Goal: Communication & Community: Answer question/provide support

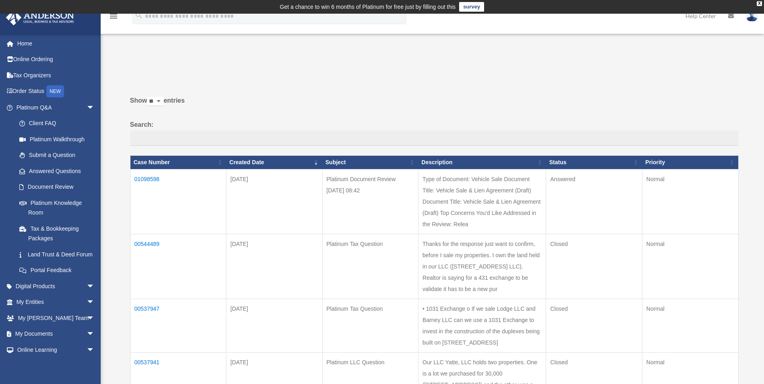
click at [146, 179] on td "01098598" at bounding box center [178, 201] width 96 height 65
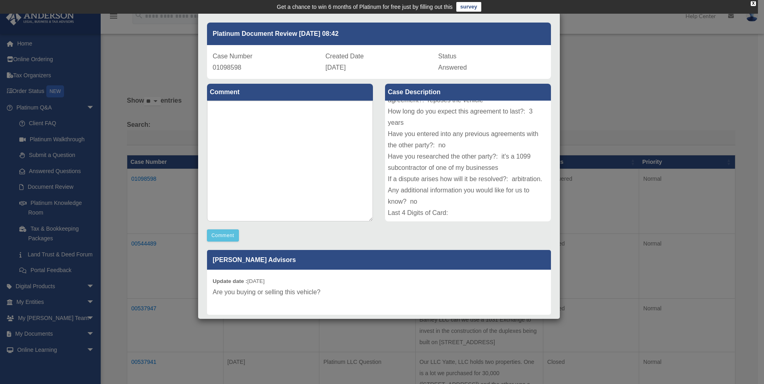
scroll to position [48, 0]
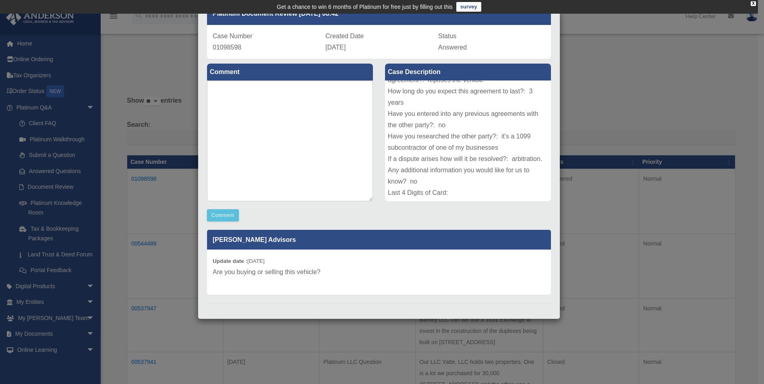
click at [335, 271] on p "Are you buying or selling this vehicle?" at bounding box center [379, 272] width 333 height 11
click at [245, 133] on textarea at bounding box center [290, 141] width 166 height 121
type textarea "*"
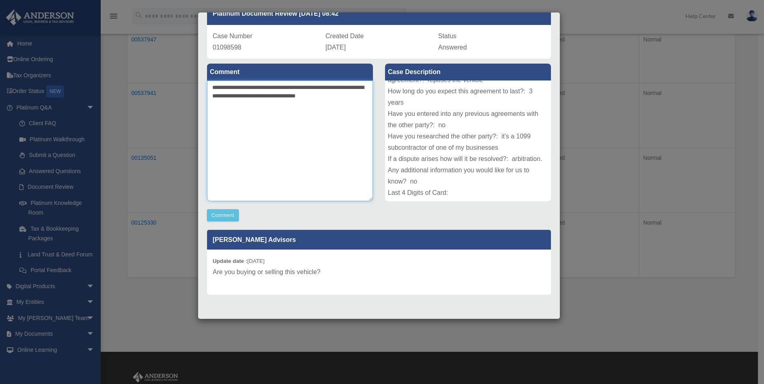
scroll to position [282, 0]
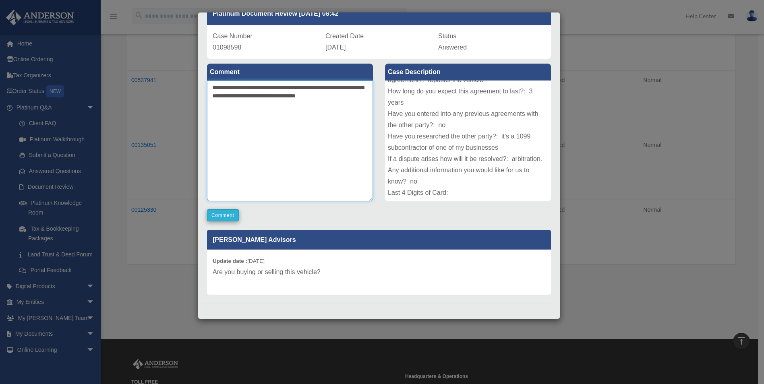
type textarea "**********"
click at [220, 218] on button "Comment" at bounding box center [223, 215] width 32 height 12
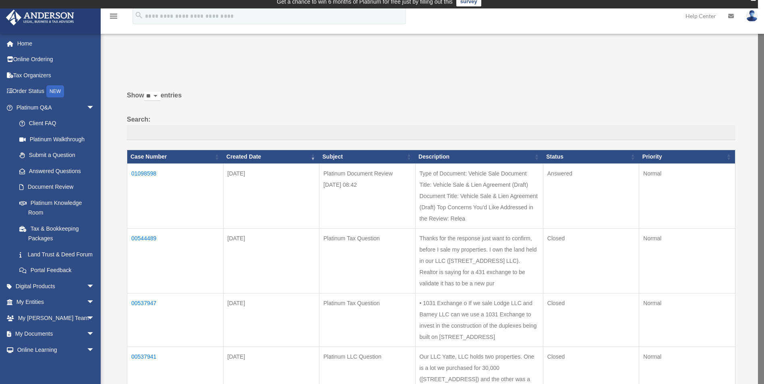
scroll to position [0, 0]
